Goal: Navigation & Orientation: Find specific page/section

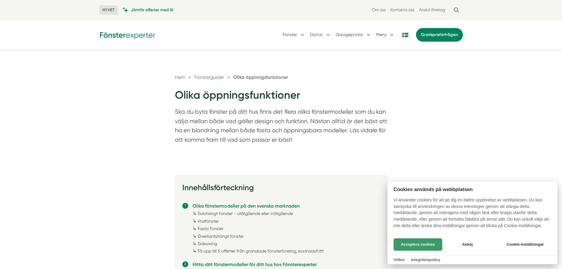
click at [425, 245] on button "Acceptera cookies" at bounding box center [418, 244] width 49 height 12
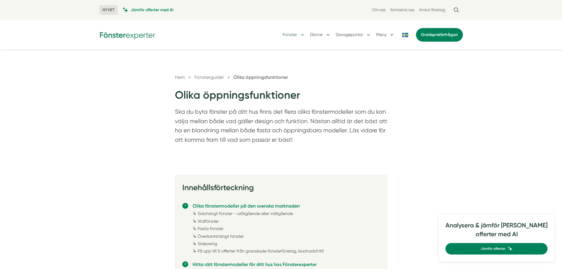
click at [290, 34] on button "Fönster" at bounding box center [294, 34] width 23 height 15
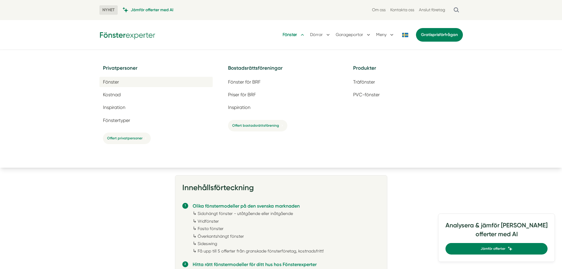
click at [109, 84] on span "Fönster" at bounding box center [111, 82] width 16 height 6
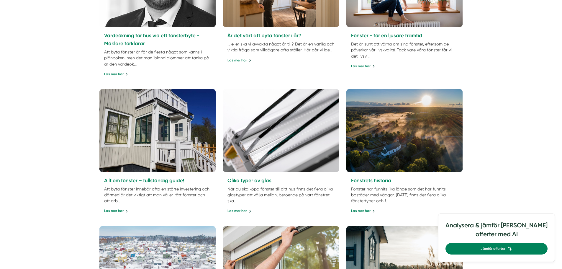
scroll to position [236, 0]
